Goal: Task Accomplishment & Management: Manage account settings

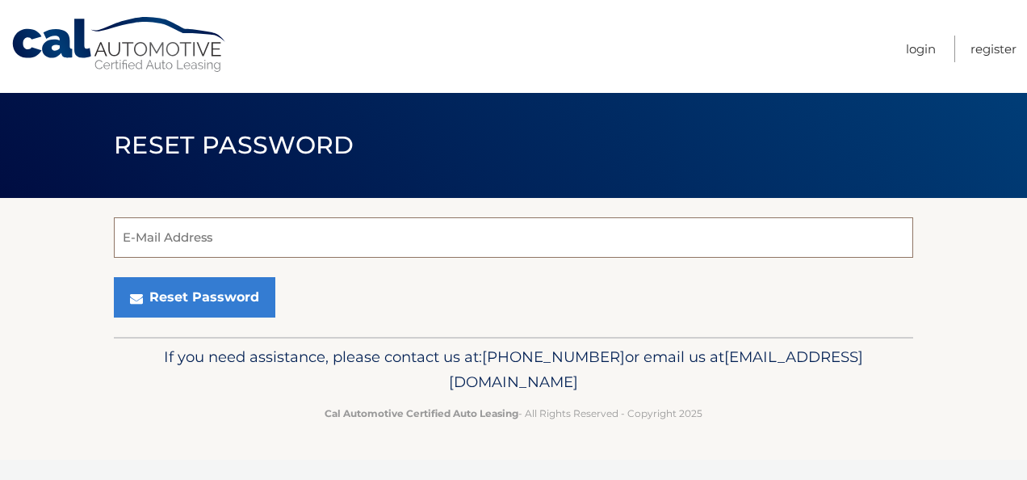
click at [176, 239] on input "E-Mail Address" at bounding box center [513, 237] width 799 height 40
type input "nattieg18@gmail.com"
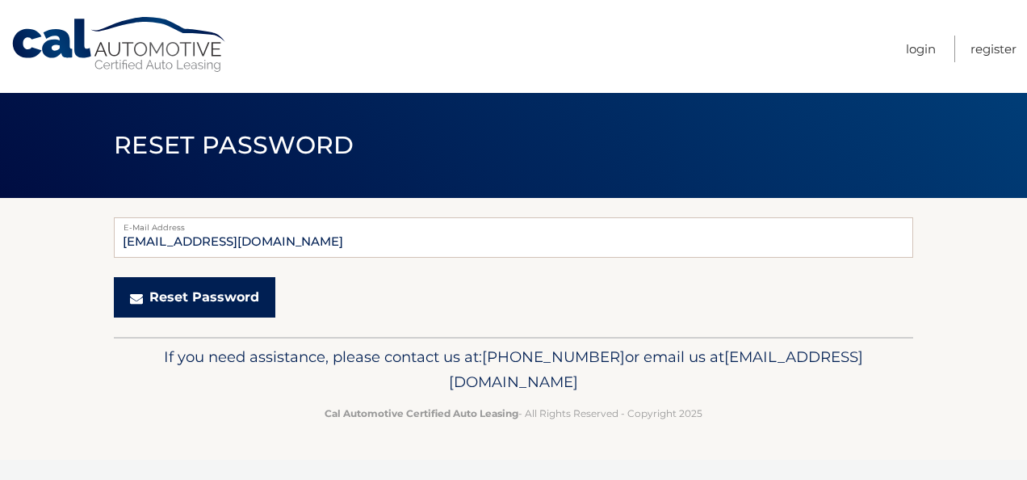
click at [218, 299] on button "Reset Password" at bounding box center [194, 297] width 161 height 40
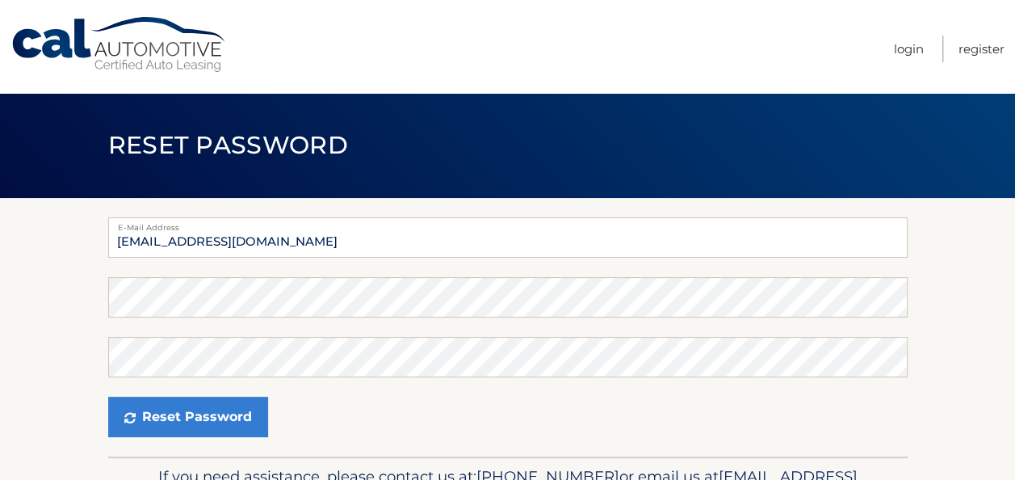
click at [57, 316] on section "E-Mail Address nattieg18@gmail.com Password Confirm Password Reset Password" at bounding box center [507, 327] width 1015 height 258
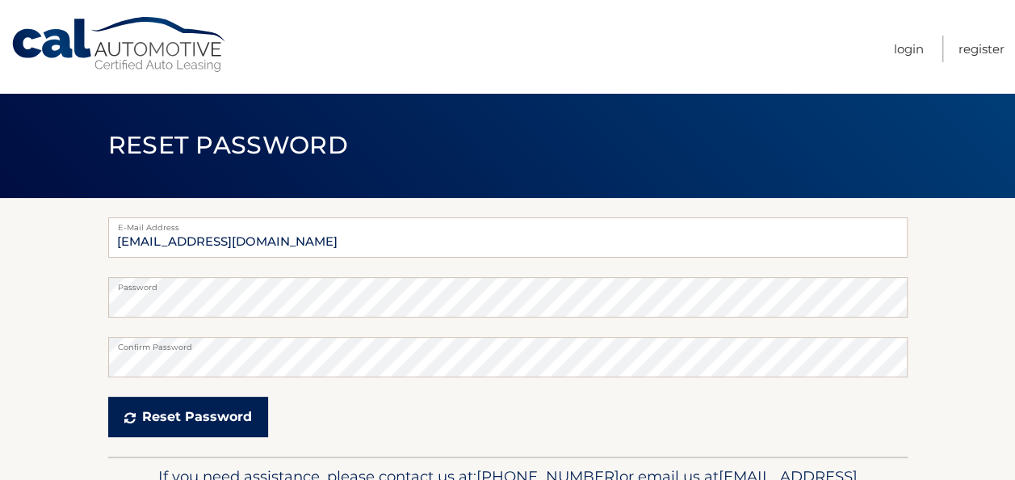
click at [178, 421] on button "Reset Password" at bounding box center [188, 416] width 160 height 40
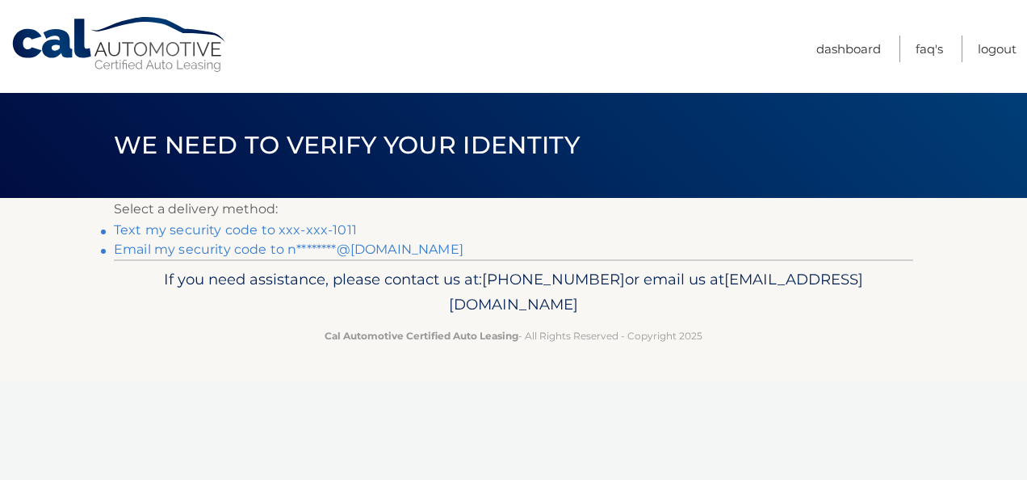
click at [252, 252] on link "Email my security code to n********@gmail.com" at bounding box center [289, 248] width 350 height 15
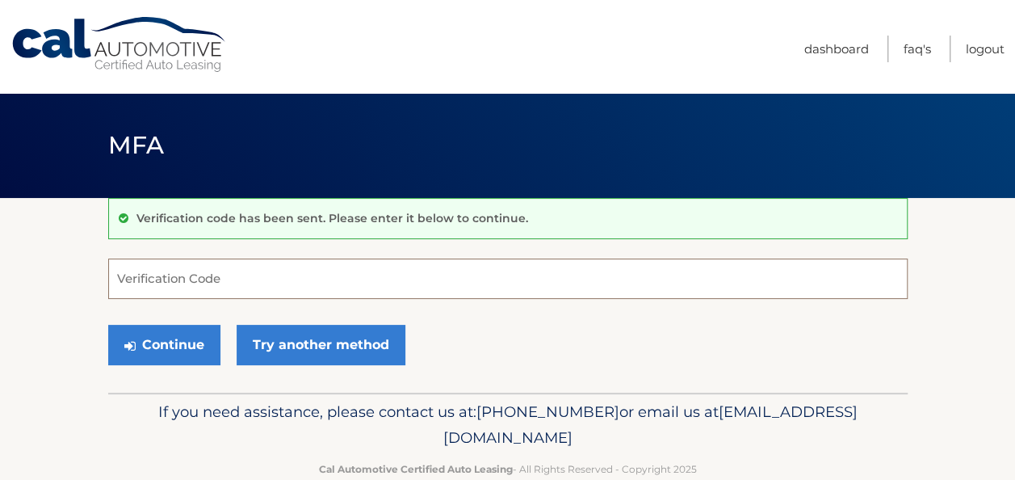
click at [188, 279] on input "Verification Code" at bounding box center [507, 278] width 799 height 40
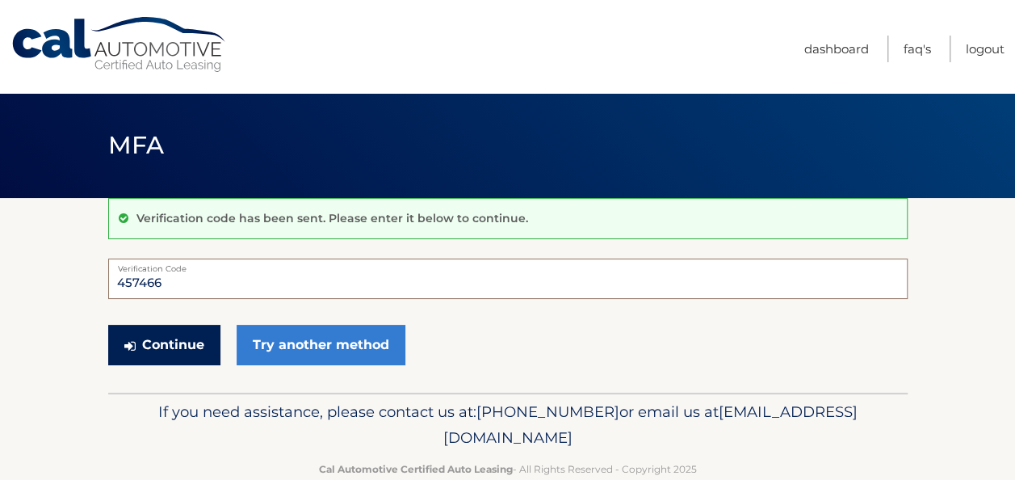
type input "457466"
click at [186, 349] on button "Continue" at bounding box center [164, 345] width 112 height 40
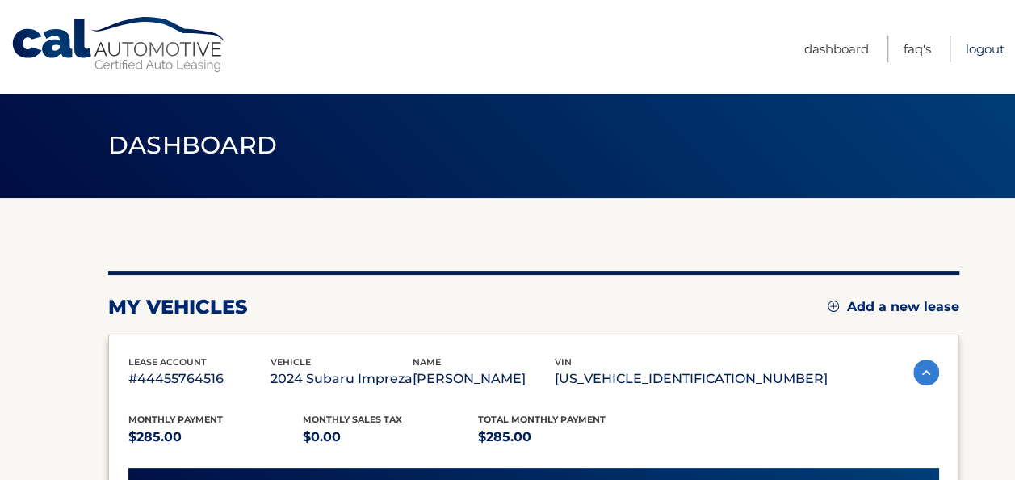
click at [975, 52] on link "Logout" at bounding box center [985, 49] width 39 height 27
